Goal: Check status: Check status

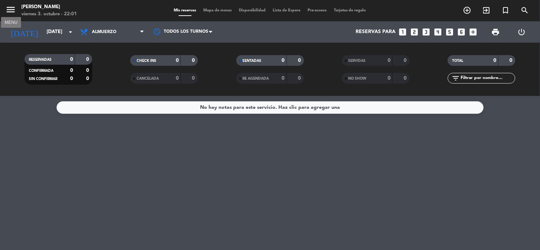
click at [7, 8] on icon "menu" at bounding box center [10, 9] width 11 height 11
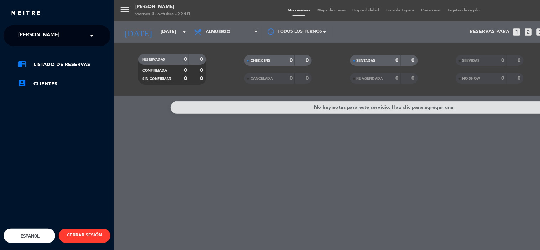
click at [157, 30] on div "menu [PERSON_NAME] [DATE] 3. octubre - 22:01 Mis reservas Mapa de mesas Disponi…" at bounding box center [384, 125] width 540 height 250
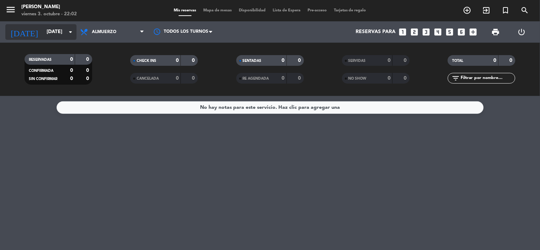
click at [64, 28] on input "[DATE]" at bounding box center [77, 32] width 68 height 13
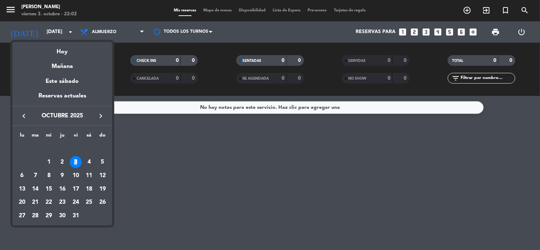
click at [76, 163] on div "3" at bounding box center [76, 162] width 12 height 12
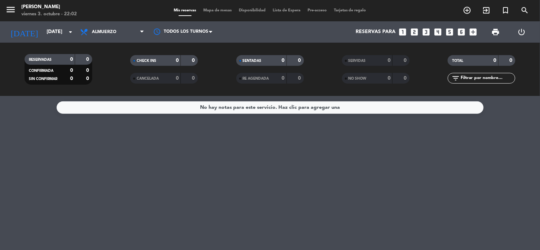
click at [130, 23] on div "Todos los servicios Brunch Almuerzo Cena Almuerzo Todos los servicios Brunch Al…" at bounding box center [112, 31] width 71 height 21
click at [141, 31] on icon at bounding box center [141, 32] width 3 height 6
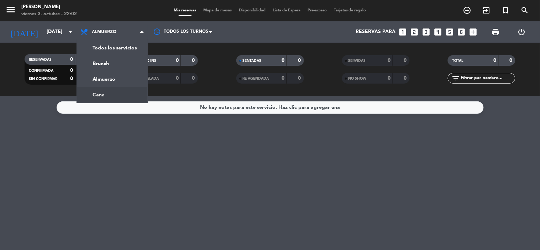
click at [109, 93] on div "menu [PERSON_NAME] [DATE] 3. octubre - 22:02 Mis reservas Mapa de mesas Disponi…" at bounding box center [270, 48] width 540 height 96
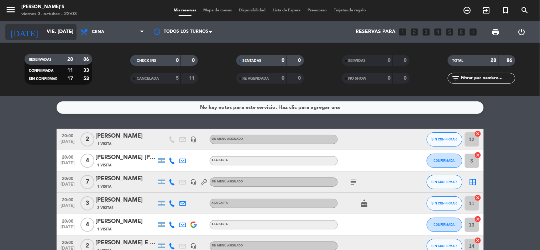
click at [68, 31] on icon "arrow_drop_down" at bounding box center [70, 32] width 9 height 9
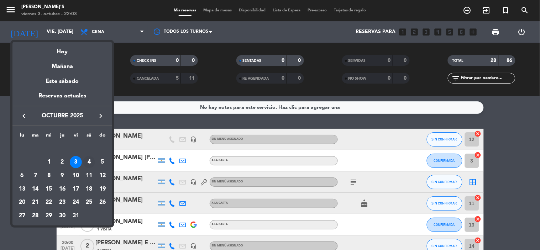
click at [90, 162] on div "4" at bounding box center [89, 162] width 12 height 12
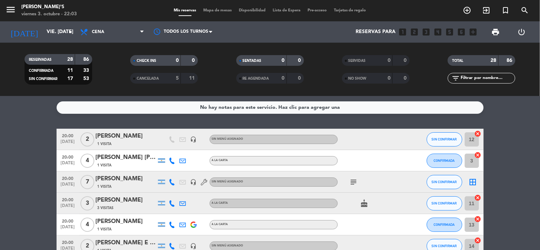
type input "sáb. [DATE]"
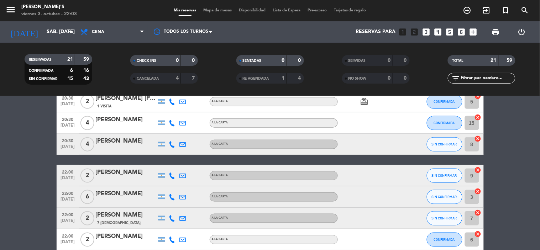
scroll to position [194, 0]
